Goal: Transaction & Acquisition: Purchase product/service

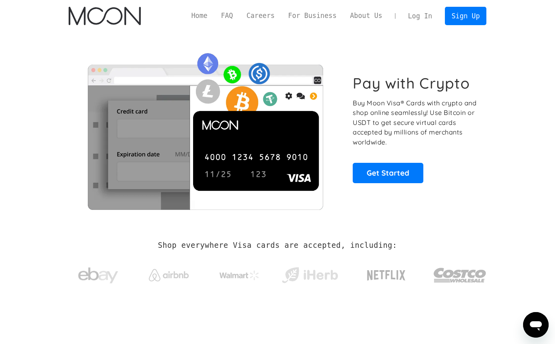
click at [433, 20] on link "Log In" at bounding box center [421, 16] width 38 height 18
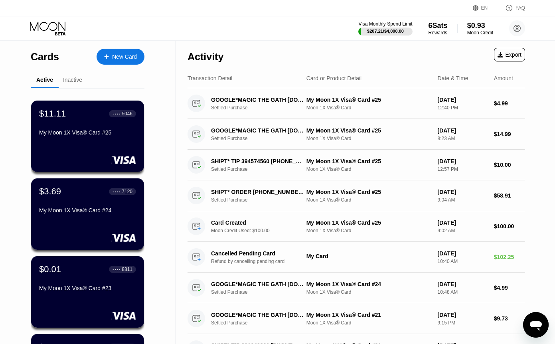
click at [128, 57] on div "New Card" at bounding box center [124, 57] width 25 height 7
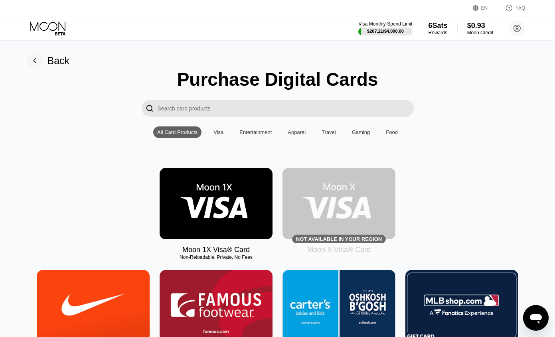
click at [220, 212] on img at bounding box center [216, 203] width 113 height 71
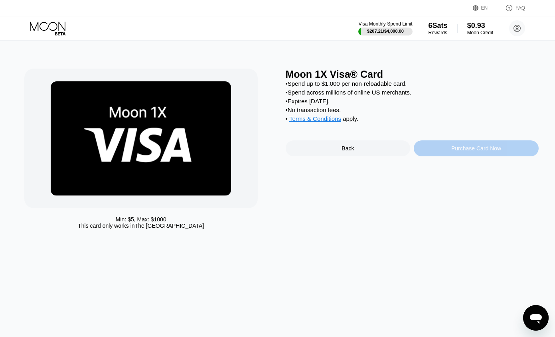
drag, startPoint x: 458, startPoint y: 159, endPoint x: 438, endPoint y: 188, distance: 36.0
click at [439, 157] on div "Purchase Card Now" at bounding box center [476, 149] width 125 height 16
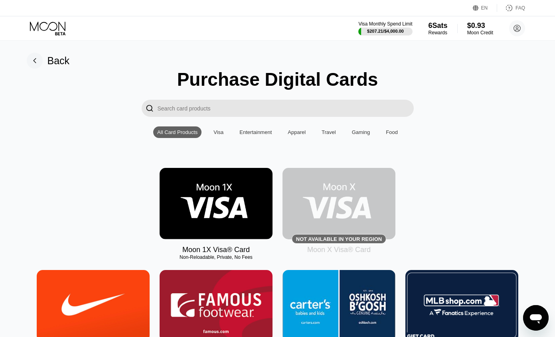
click at [190, 208] on img at bounding box center [216, 203] width 113 height 71
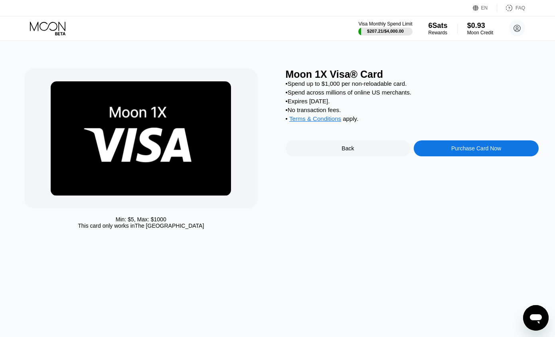
click at [48, 26] on icon at bounding box center [48, 29] width 37 height 14
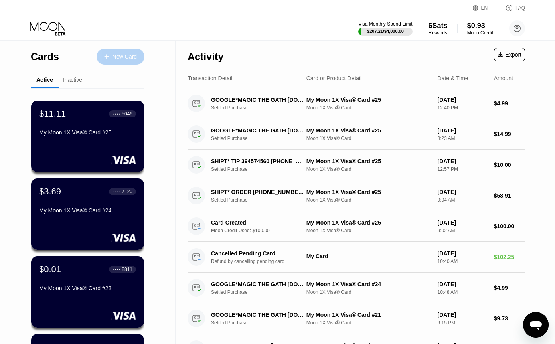
click at [129, 59] on div "New Card" at bounding box center [124, 57] width 25 height 7
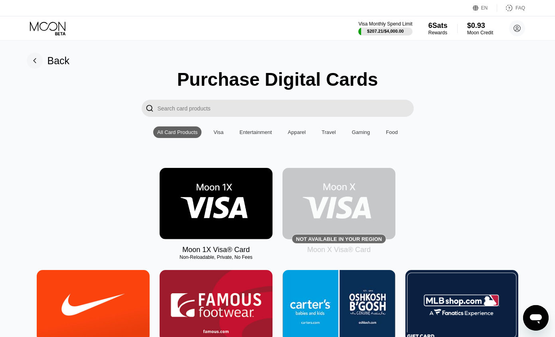
click at [211, 196] on img at bounding box center [216, 203] width 113 height 71
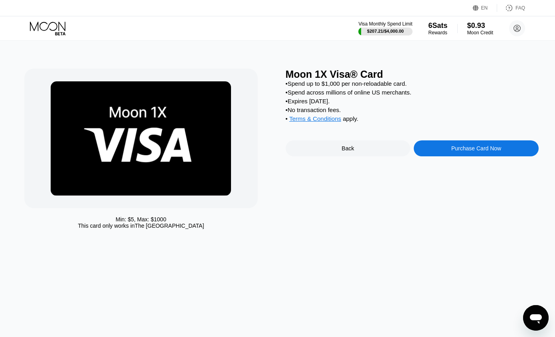
click at [480, 157] on div "Purchase Card Now" at bounding box center [476, 149] width 125 height 16
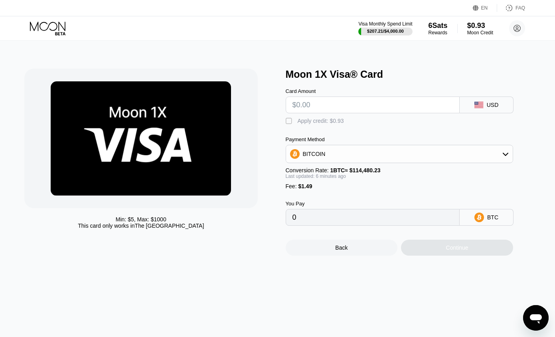
click at [378, 109] on input "text" at bounding box center [373, 105] width 161 height 16
click at [381, 161] on div "BITCOIN" at bounding box center [399, 154] width 227 height 16
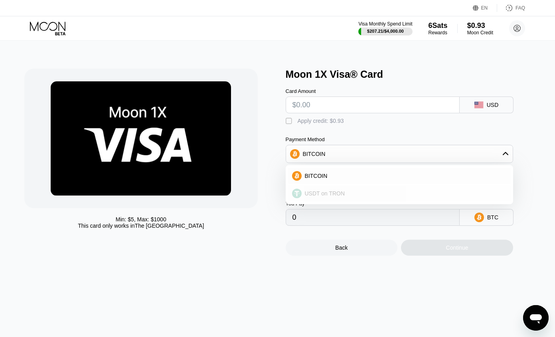
click at [373, 197] on div "USDT on TRON" at bounding box center [405, 193] width 206 height 6
type input "0.00"
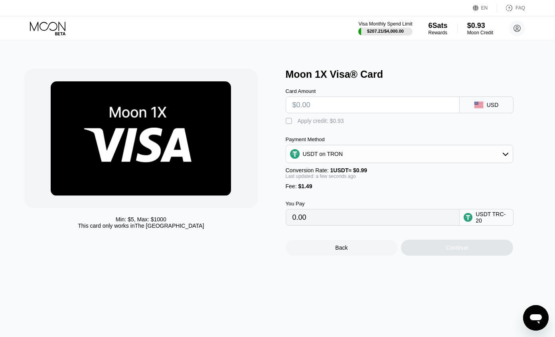
click at [257, 140] on div at bounding box center [140, 139] width 233 height 140
click at [331, 108] on input "text" at bounding box center [373, 105] width 161 height 16
type input "$1"
type input "2.52"
type input "$105"
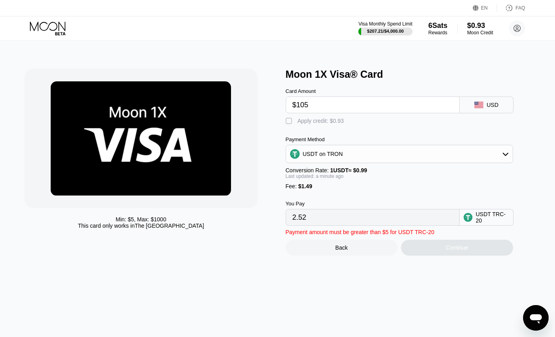
type input "107.57"
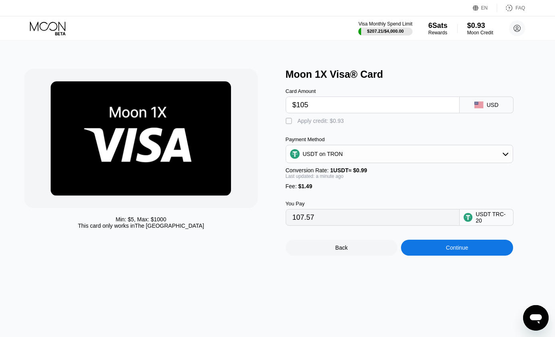
type input "$10"
type input "11.61"
type input "$10"
type input "$102"
type input "104.54"
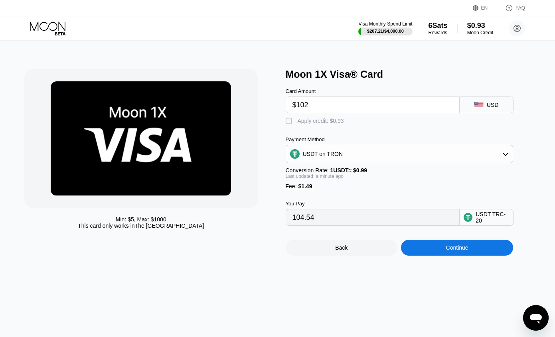
type input "$102"
click at [441, 256] on div "Continue" at bounding box center [457, 248] width 112 height 16
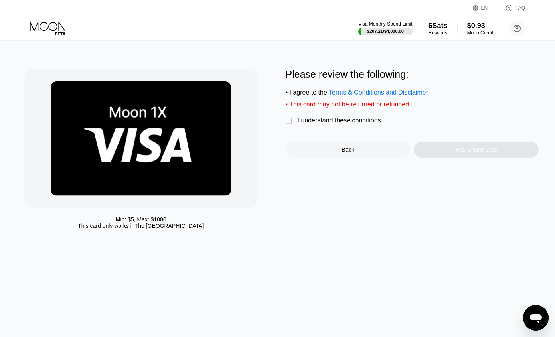
click at [335, 124] on div "I understand these conditions" at bounding box center [339, 120] width 83 height 7
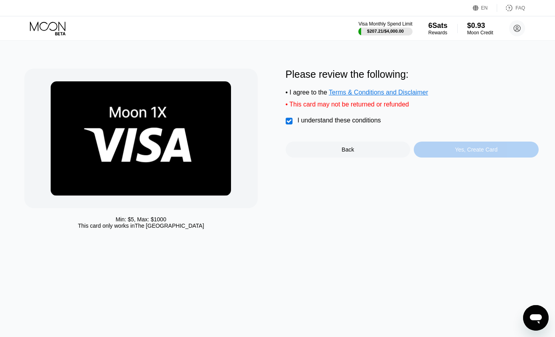
click at [474, 153] on div "Yes, Create Card" at bounding box center [476, 150] width 43 height 6
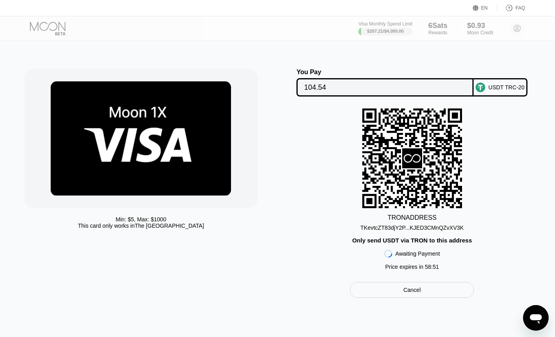
click at [372, 231] on div "TKevtcZT83djY2P...KJED3CMnQZvXV3K" at bounding box center [412, 228] width 103 height 6
click at [441, 231] on div "TKevtcZT83djY2P...KJED3CMnQZvXV3K" at bounding box center [412, 228] width 103 height 6
click at [441, 230] on div "TKevtcZT83djY2P...KJED3CMnQZvXV3K" at bounding box center [412, 228] width 103 height 6
click at [427, 231] on div "TKevtcZT83djY2P...KJED3CMnQZvXV3K" at bounding box center [412, 228] width 103 height 6
click at [395, 230] on div "TKevtcZT83djY2P...KJED3CMnQZvXV3K" at bounding box center [412, 228] width 103 height 6
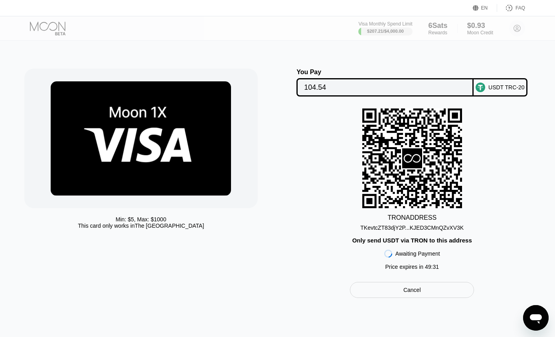
click at [503, 123] on div "TRON ADDRESS TKevtcZT83djY2P...KJED3CMnQZvXV3K Only send USDT via TRON to this …" at bounding box center [412, 192] width 253 height 166
click at [516, 133] on div "TRON ADDRESS TKevtcZT83djY2P...KJED3CMnQZvXV3K Only send USDT via TRON to this …" at bounding box center [412, 192] width 253 height 166
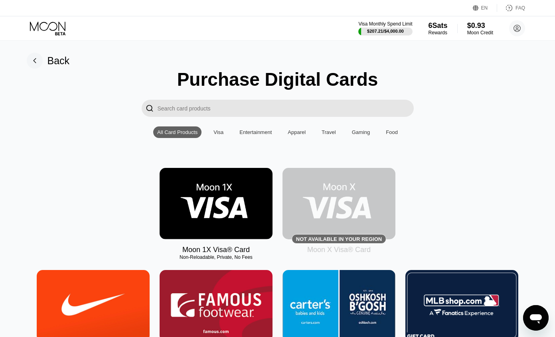
click at [176, 198] on img at bounding box center [216, 203] width 113 height 71
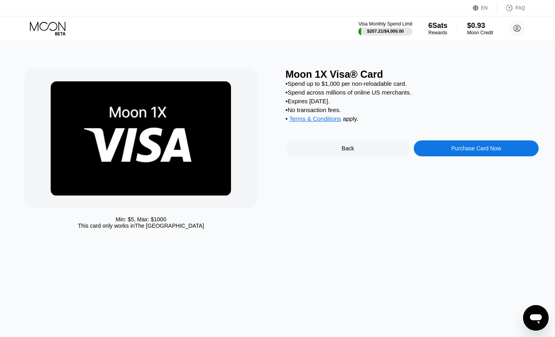
click at [449, 157] on div "Purchase Card Now" at bounding box center [476, 149] width 125 height 16
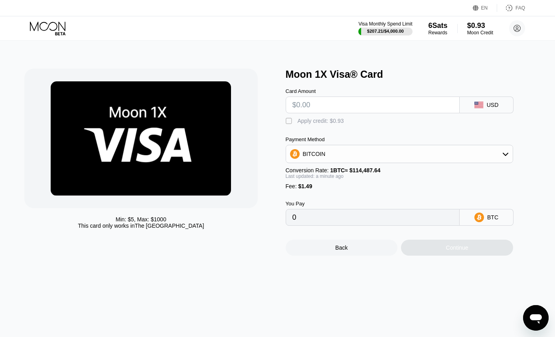
click at [347, 105] on input "text" at bounding box center [373, 105] width 161 height 16
type input "$1"
type input "0.00002175"
type input "$10"
type input "0.00010037"
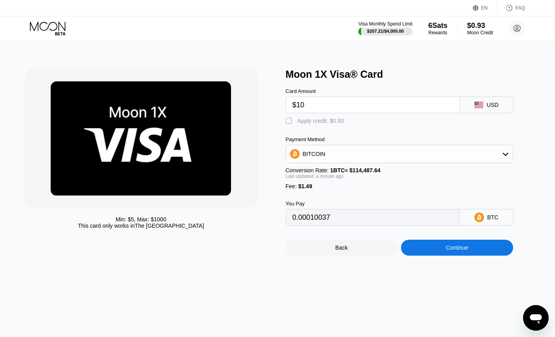
type input "$102"
type input "0.00090395"
type input "$102"
drag, startPoint x: 342, startPoint y: 230, endPoint x: 282, endPoint y: 224, distance: 60.2
click at [293, 226] on input "0.00090395" at bounding box center [373, 218] width 161 height 16
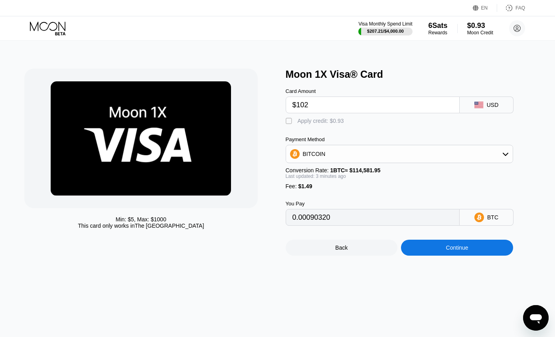
type input "0.00090316"
type input "0.00090363"
type input "0.00090374"
click at [135, 15] on div "EN Language Select an item Save FAQ" at bounding box center [277, 8] width 555 height 16
type input "0.00090445"
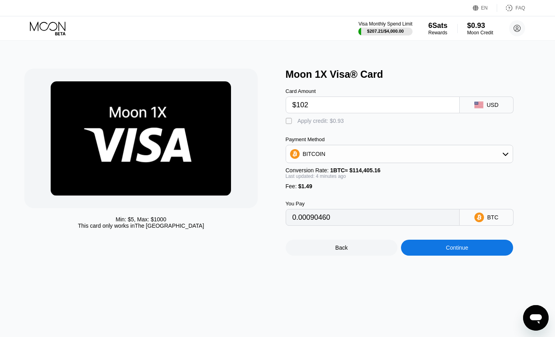
type input "0.00090378"
type input "0.00090548"
type input "0.00090405"
type input "0.00090327"
type input "0.00090360"
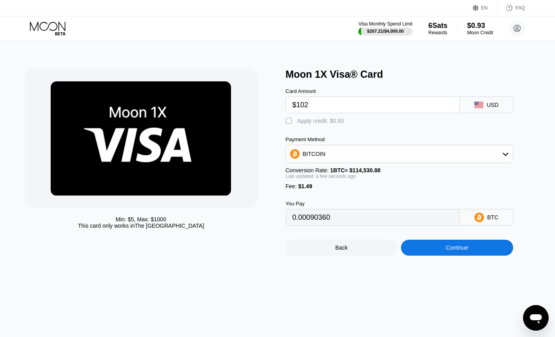
drag, startPoint x: 303, startPoint y: 108, endPoint x: 316, endPoint y: 108, distance: 12.8
click at [316, 108] on input "$102" at bounding box center [373, 105] width 161 height 16
type input "$101"
type input "0.00089487"
type input "$101"
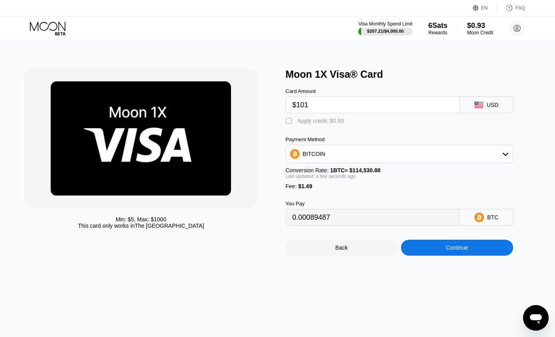
click at [464, 256] on div "Continue" at bounding box center [457, 248] width 112 height 16
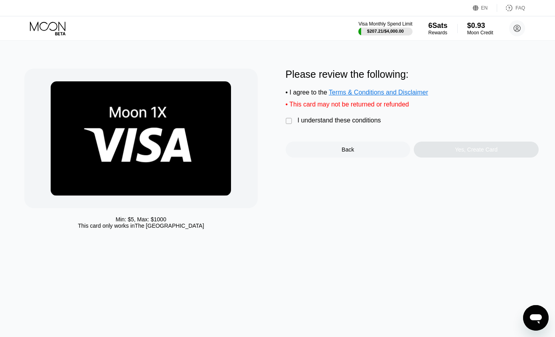
click at [325, 124] on div "I understand these conditions" at bounding box center [339, 120] width 83 height 7
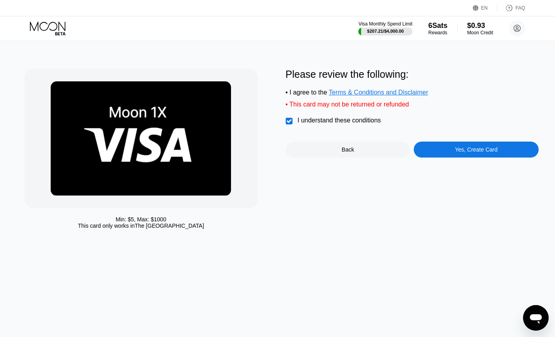
click at [471, 164] on div "Please review the following: • I agree to the Terms & Conditions and Disclaimer…" at bounding box center [412, 151] width 253 height 164
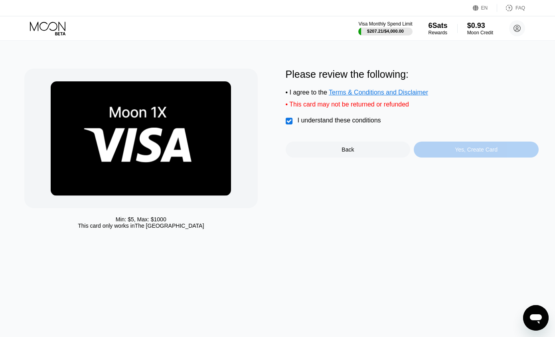
click at [464, 153] on div "Yes, Create Card" at bounding box center [476, 150] width 43 height 6
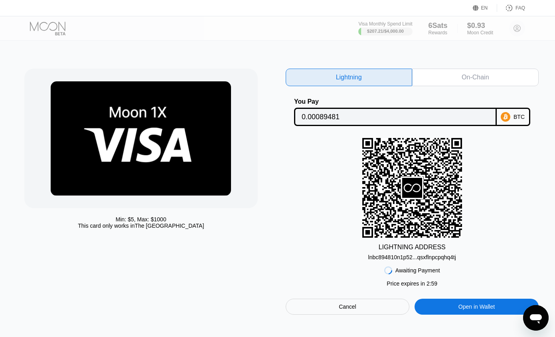
click at [452, 82] on div "On-Chain" at bounding box center [475, 78] width 127 height 18
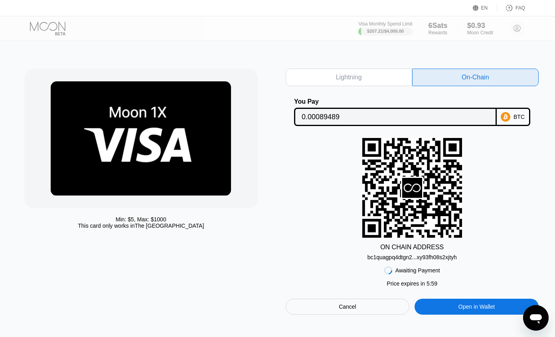
click at [406, 265] on div "Awaiting Payment Price expires in 2 : 56 Price expires in 5 : 59 Cancel Open in…" at bounding box center [412, 288] width 253 height 54
click at [404, 258] on div "bc1quagpq4dtgn2...xy93fh08s2xjtyh" at bounding box center [412, 257] width 89 height 6
click at [326, 117] on input "0.00089489" at bounding box center [396, 117] width 188 height 16
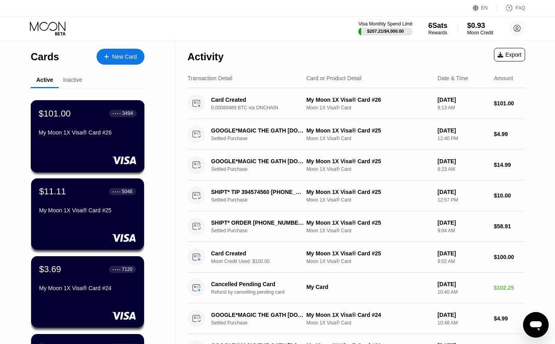
click at [88, 125] on div "$101.00 ● ● ● ● 3494 My Moon 1X Visa® Card #26" at bounding box center [88, 123] width 98 height 31
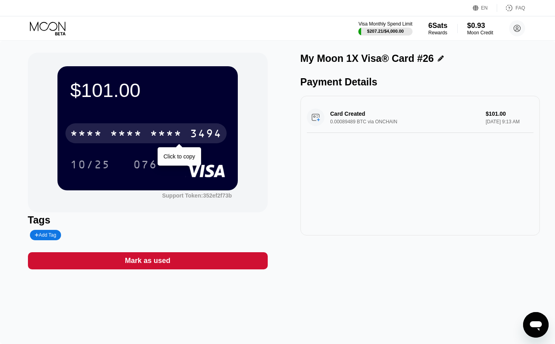
click at [185, 132] on div "* * * * * * * * * * * * 3494" at bounding box center [145, 133] width 161 height 20
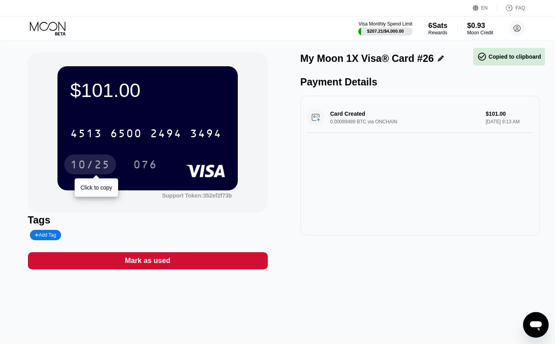
click at [98, 162] on div "10/25" at bounding box center [90, 165] width 40 height 13
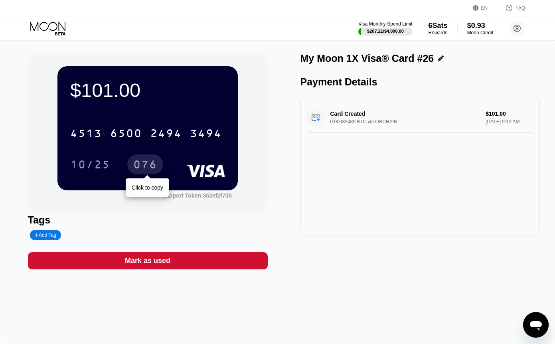
click at [142, 156] on div "[CREDIT_CARD_NUMBER] 10/25 076 Click to copy" at bounding box center [147, 140] width 155 height 47
click at [144, 161] on div "076" at bounding box center [145, 165] width 36 height 20
